Goal: Task Accomplishment & Management: Use online tool/utility

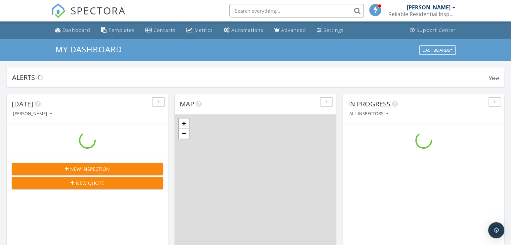
scroll to position [622, 521]
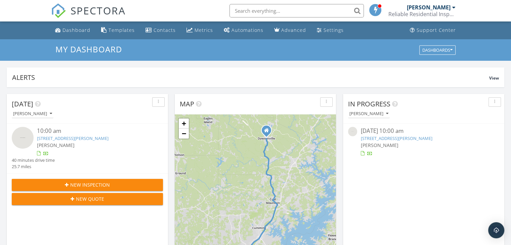
click at [362, 153] on div at bounding box center [362, 153] width 4 height 4
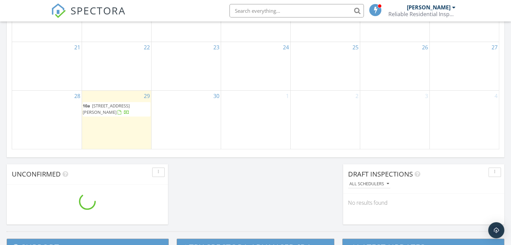
scroll to position [470, 0]
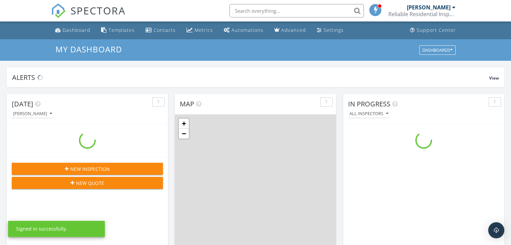
scroll to position [622, 521]
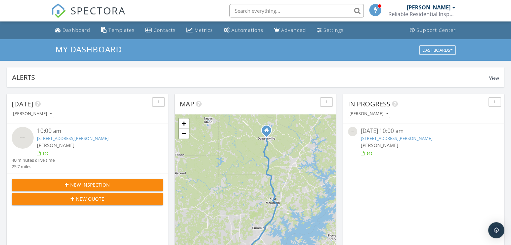
click at [361, 152] on div at bounding box center [362, 153] width 4 height 4
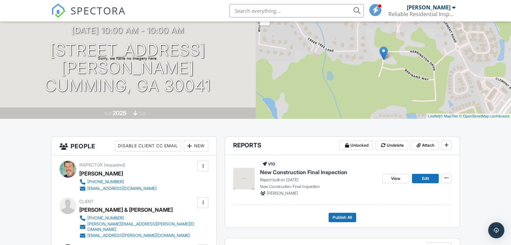
scroll to position [101, 0]
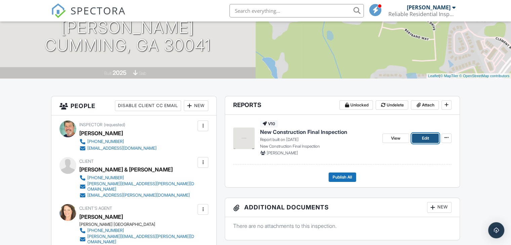
click at [427, 139] on span "Edit" at bounding box center [425, 138] width 7 height 7
